Goal: Information Seeking & Learning: Learn about a topic

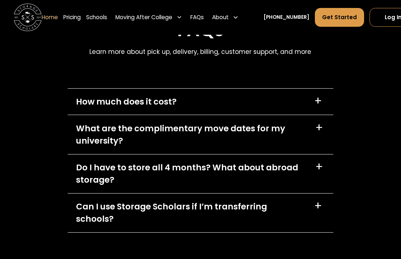
scroll to position [1971, 0]
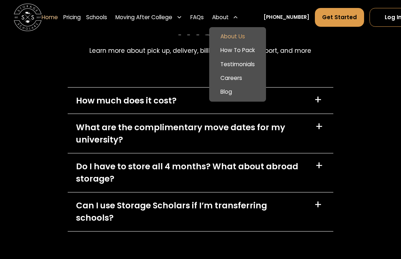
click at [231, 34] on link "About Us" at bounding box center [237, 37] width 51 height 14
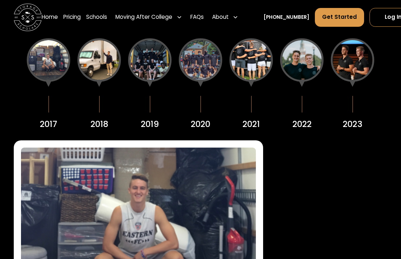
scroll to position [870, 0]
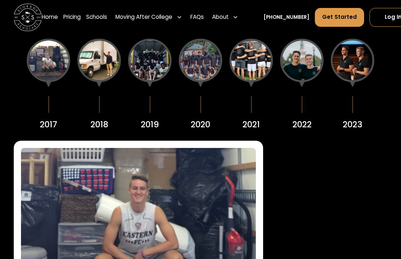
click at [100, 79] on div at bounding box center [98, 60] width 43 height 43
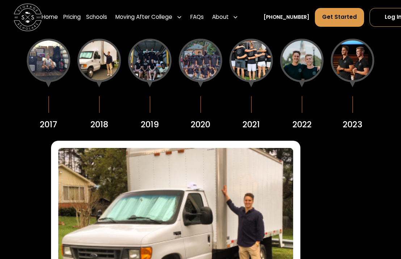
click at [153, 71] on div at bounding box center [149, 60] width 43 height 43
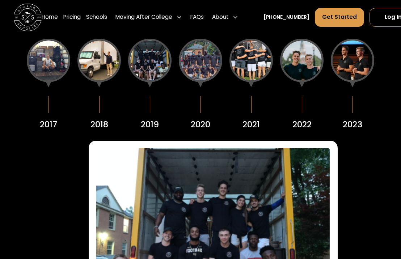
click at [196, 65] on div at bounding box center [200, 60] width 43 height 43
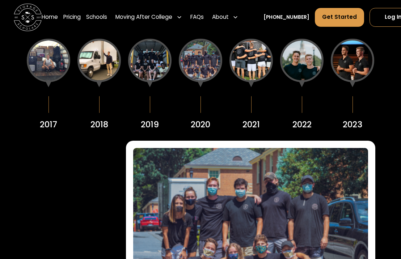
click at [159, 62] on div at bounding box center [149, 60] width 43 height 43
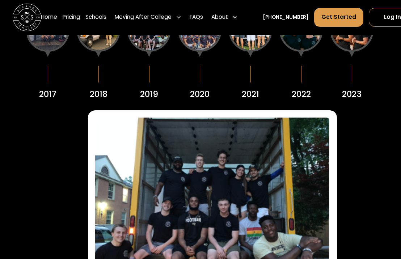
scroll to position [875, 0]
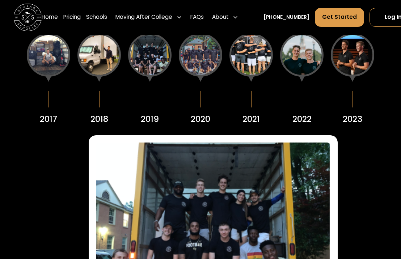
click at [101, 67] on div at bounding box center [98, 54] width 43 height 43
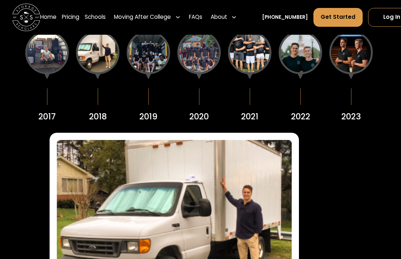
scroll to position [877, 1]
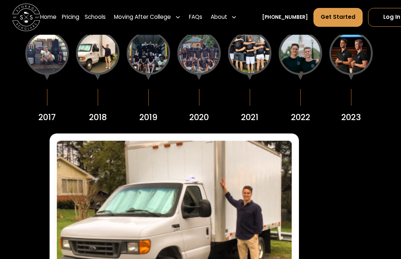
click at [140, 50] on div at bounding box center [148, 52] width 43 height 43
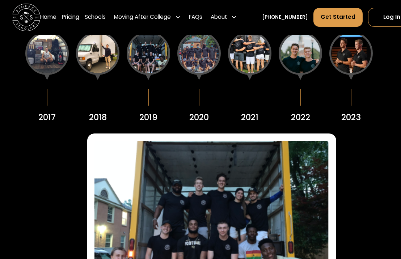
click at [196, 51] on div at bounding box center [198, 52] width 43 height 43
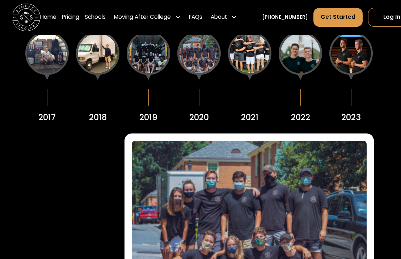
click at [252, 55] on div at bounding box center [249, 52] width 43 height 43
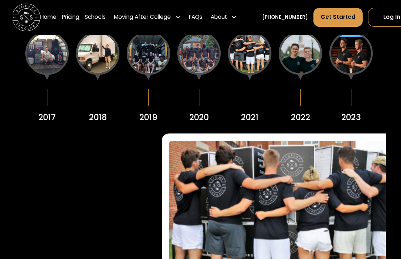
click at [299, 55] on div at bounding box center [300, 52] width 43 height 43
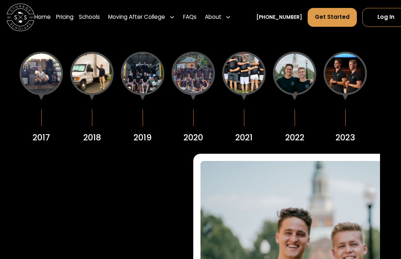
scroll to position [856, 7]
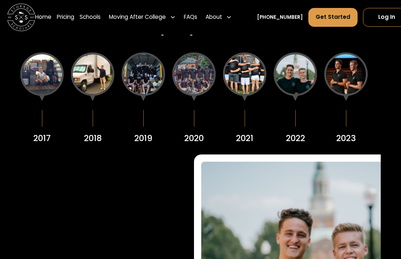
click at [343, 82] on div at bounding box center [345, 73] width 43 height 43
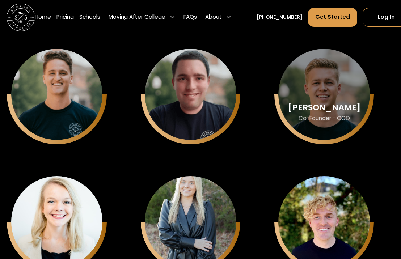
scroll to position [1885, 7]
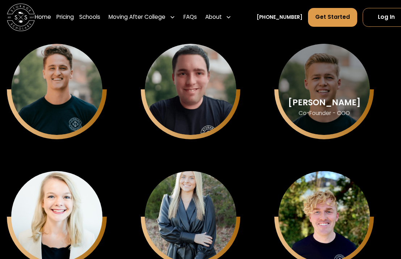
click at [331, 98] on div "Matthew Gronberg" at bounding box center [324, 102] width 72 height 9
click at [326, 131] on div "Matthew Gronberg Co-Founder - COO" at bounding box center [324, 90] width 92 height 92
click at [324, 70] on div "Matthew Gronberg Co-Founder - COO" at bounding box center [324, 90] width 92 height 92
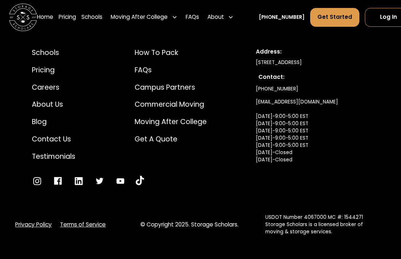
scroll to position [3731, 5]
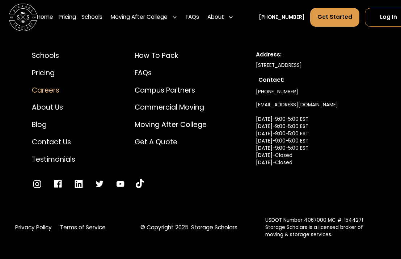
click at [43, 94] on div "Careers" at bounding box center [53, 90] width 43 height 10
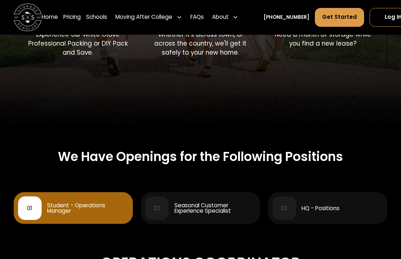
scroll to position [199, 0]
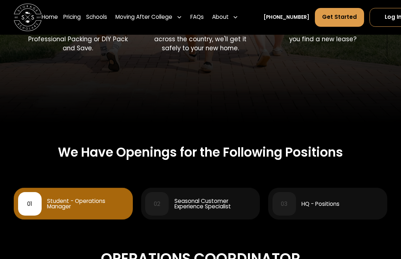
click at [313, 201] on div "HQ - Positions" at bounding box center [320, 203] width 38 height 5
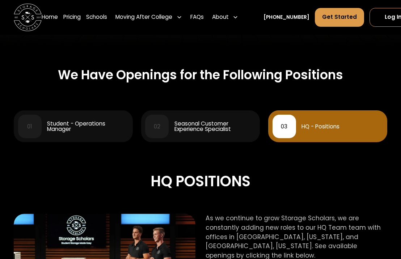
scroll to position [274, 0]
